Goal: Task Accomplishment & Management: Manage account settings

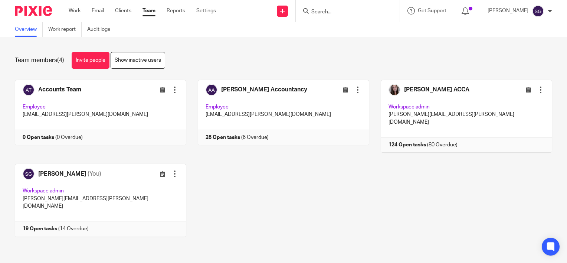
drag, startPoint x: 0, startPoint y: 0, endPoint x: 367, endPoint y: 12, distance: 366.9
click at [367, 12] on input "Search" at bounding box center [344, 12] width 67 height 7
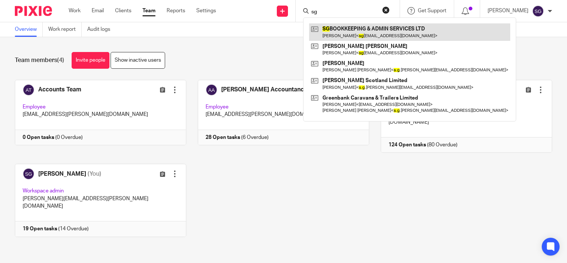
type input "sg"
click at [369, 27] on link at bounding box center [409, 31] width 201 height 17
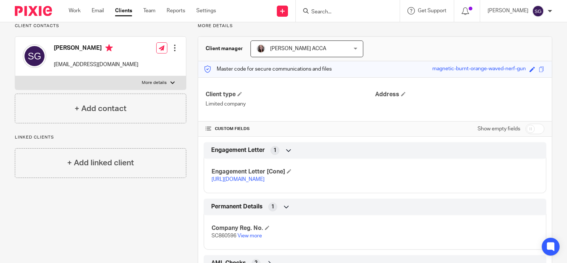
scroll to position [74, 0]
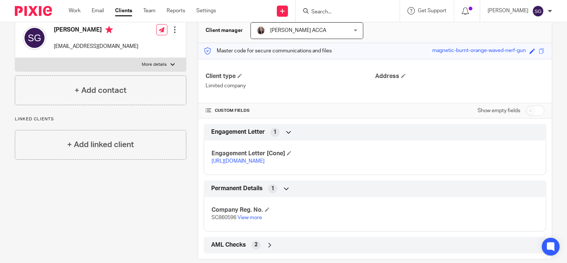
click at [526, 110] on input "checkbox" at bounding box center [535, 110] width 19 height 10
checkbox input "true"
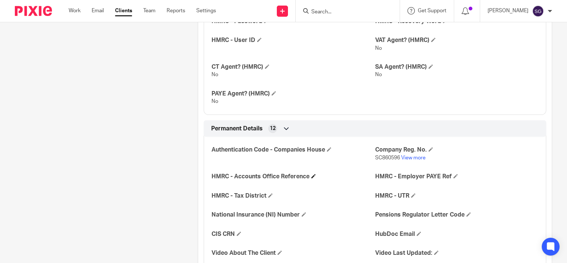
scroll to position [483, 0]
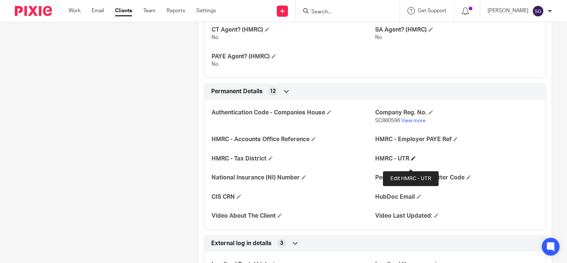
click at [411, 160] on span at bounding box center [413, 158] width 4 height 4
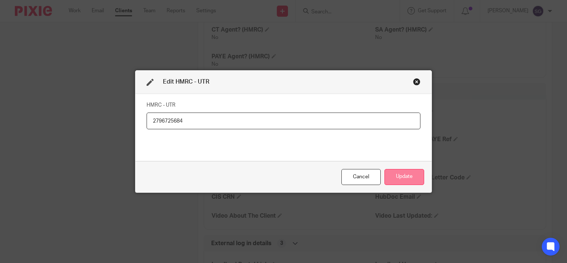
type input "2796725684"
click at [402, 172] on button "Update" at bounding box center [405, 177] width 40 height 16
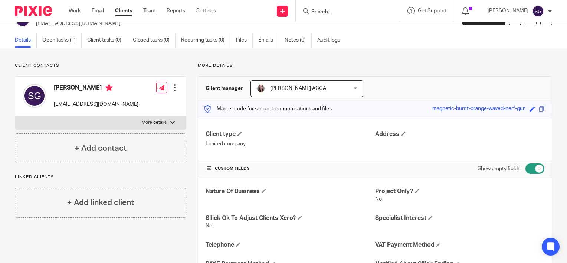
scroll to position [0, 0]
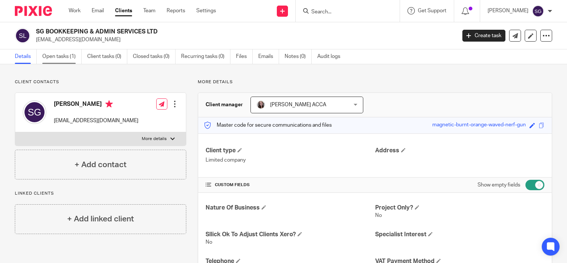
click at [59, 55] on link "Open tasks (1)" at bounding box center [61, 56] width 39 height 14
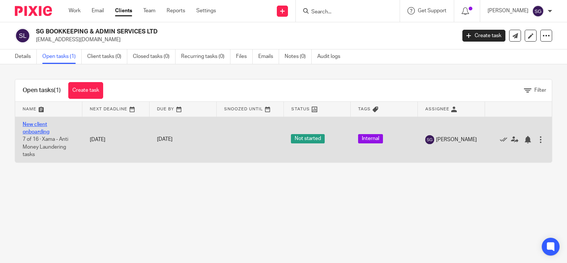
click at [42, 122] on link "New client onboarding" at bounding box center [36, 128] width 27 height 13
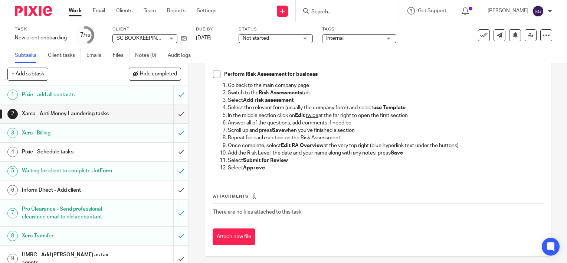
scroll to position [346, 0]
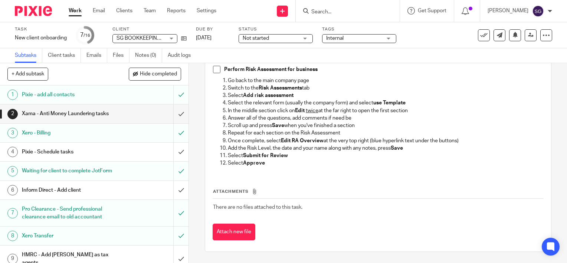
click at [112, 156] on h1 "Pixie - Schedule tasks" at bounding box center [70, 151] width 96 height 11
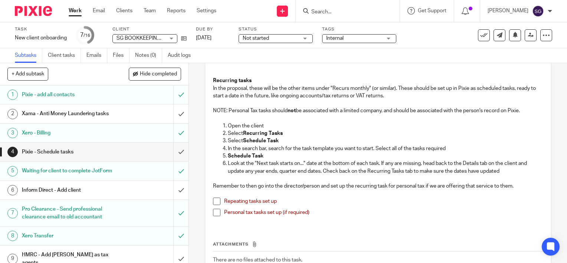
scroll to position [223, 0]
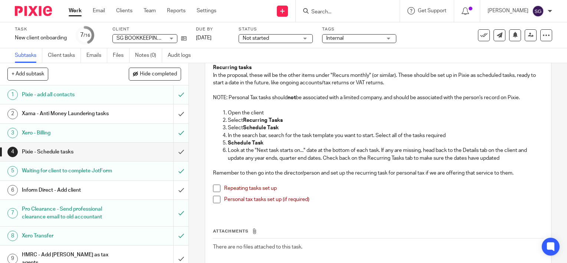
click at [104, 194] on h1 "Inform Direct - Add client" at bounding box center [70, 189] width 96 height 11
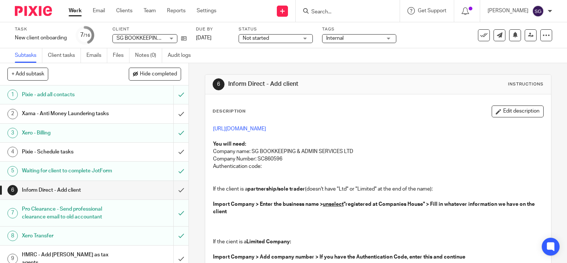
scroll to position [37, 0]
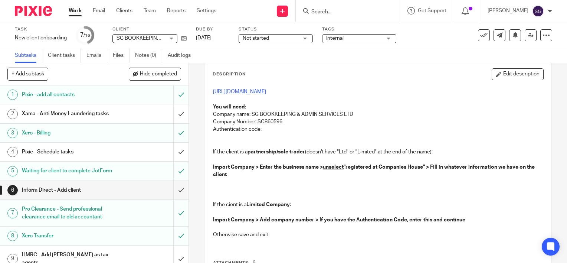
click at [265, 130] on p "Authentication code:" at bounding box center [378, 128] width 330 height 7
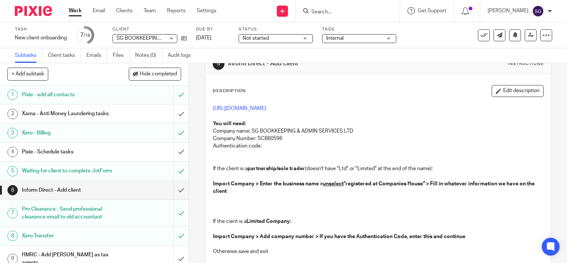
scroll to position [0, 0]
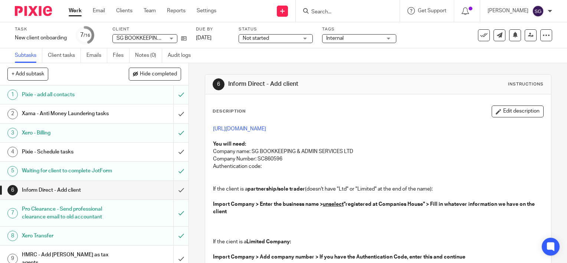
click at [67, 115] on h1 "Xama - Anti Money Laundering tasks" at bounding box center [70, 113] width 96 height 11
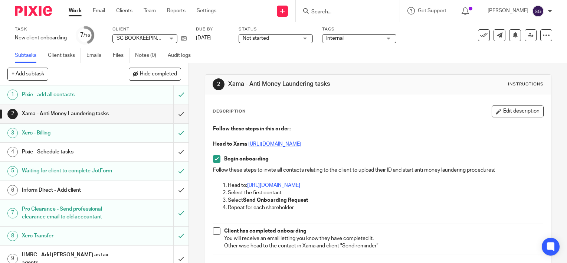
click at [298, 145] on link "[URL][DOMAIN_NAME]" at bounding box center [274, 143] width 53 height 5
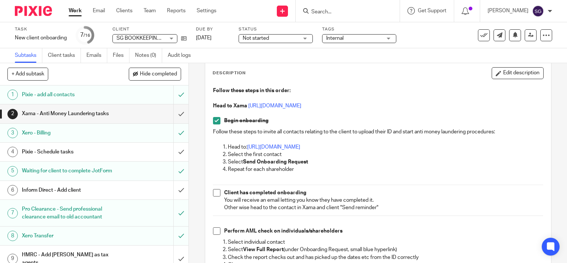
scroll to position [37, 0]
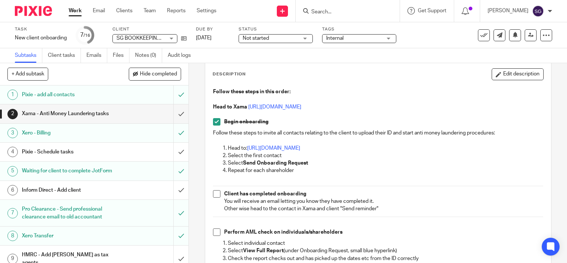
click at [86, 196] on h1 "Inform Direct - Add client" at bounding box center [70, 189] width 96 height 11
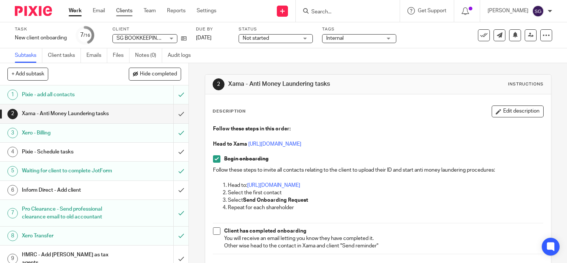
click at [125, 10] on link "Clients" at bounding box center [124, 10] width 16 height 7
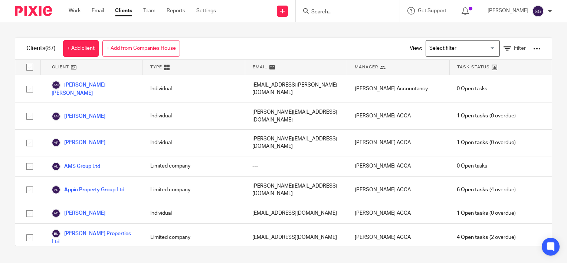
click at [350, 13] on input "Search" at bounding box center [344, 12] width 67 height 7
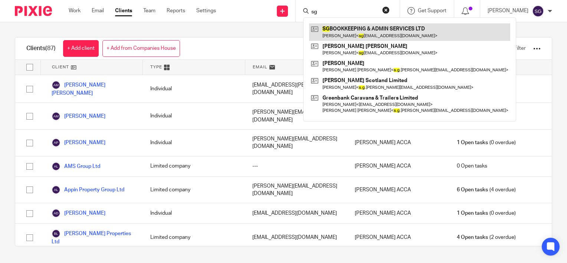
type input "sg"
click at [349, 35] on link at bounding box center [409, 31] width 201 height 17
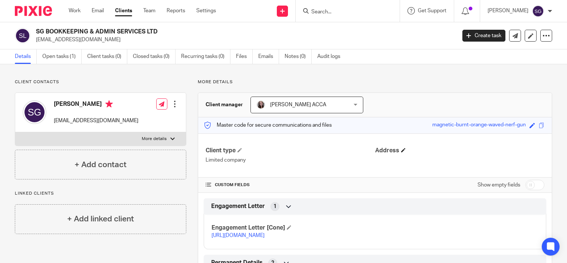
click at [401, 151] on span at bounding box center [403, 150] width 4 height 4
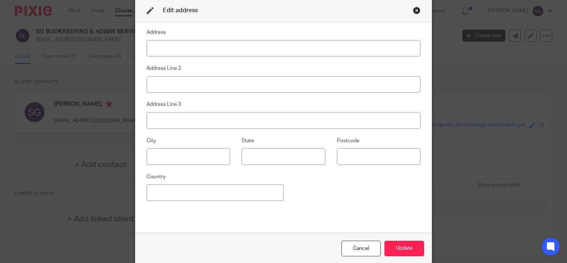
click at [413, 11] on div "Close this dialog window" at bounding box center [416, 10] width 7 height 7
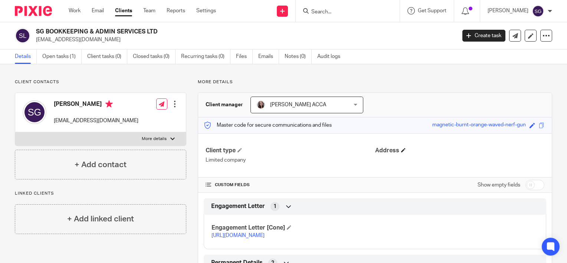
click at [398, 153] on h4 "Address" at bounding box center [459, 151] width 169 height 8
click at [401, 148] on span at bounding box center [403, 150] width 4 height 4
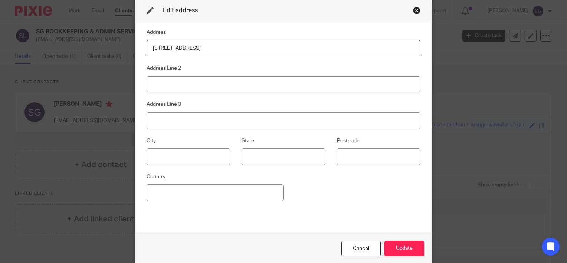
drag, startPoint x: 208, startPoint y: 50, endPoint x: 278, endPoint y: 50, distance: 70.2
click at [278, 50] on input "11 Union Road, Macduff, Scotland, AB44 1UD" at bounding box center [284, 48] width 274 height 17
type input "11 Union Road"
click at [177, 81] on input at bounding box center [284, 84] width 274 height 17
paste input "11 Union Road, Macduff, Scotland, AB44 1UD"
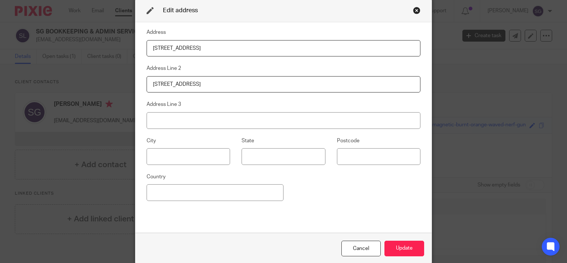
drag, startPoint x: 186, startPoint y: 85, endPoint x: 129, endPoint y: 85, distance: 56.8
click at [129, 85] on div "Edit address Address 11 Union Road Address Line 2 11 Union Road, Macduff, Scotl…" at bounding box center [283, 131] width 567 height 263
drag, startPoint x: 170, startPoint y: 83, endPoint x: 266, endPoint y: 91, distance: 95.7
click at [266, 91] on input "Macduff, Scotland, AB44 1UD" at bounding box center [284, 84] width 274 height 17
type input "Macduff"
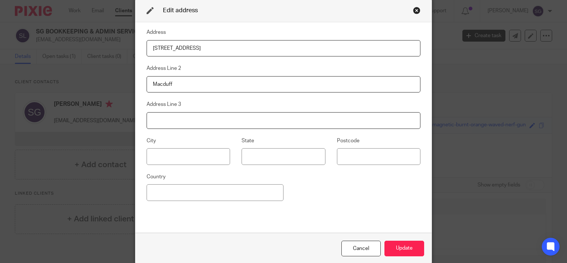
click at [235, 118] on input at bounding box center [284, 120] width 274 height 17
paste input "11 Union Road, Macduff, Scotland, AB44 1UD"
drag, startPoint x: 209, startPoint y: 119, endPoint x: 143, endPoint y: 116, distance: 66.1
click at [147, 119] on input "11 Union Road, Macduff, Scotland, AB44 1UD" at bounding box center [284, 120] width 274 height 17
drag, startPoint x: 171, startPoint y: 123, endPoint x: 221, endPoint y: 124, distance: 49.4
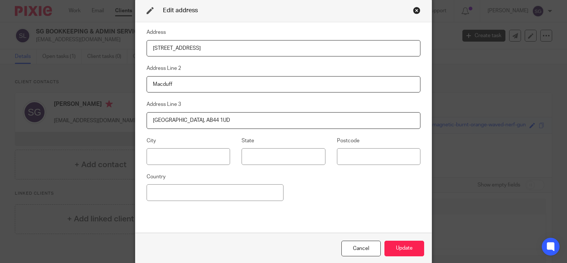
click at [221, 124] on input "Scotland, AB44 1UD" at bounding box center [284, 120] width 274 height 17
type input "Scotland"
click at [183, 185] on input at bounding box center [215, 192] width 137 height 17
click at [355, 159] on input at bounding box center [379, 156] width 84 height 17
paste input "11 Union Road, Macduff, Scotland, AB44 1UD"
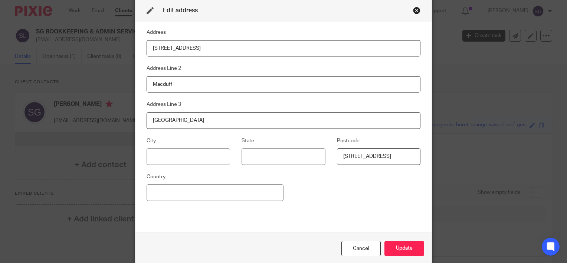
drag, startPoint x: 388, startPoint y: 157, endPoint x: 312, endPoint y: 159, distance: 76.1
click at [312, 159] on div "City State Postcode 11 Union Road, Macduff, Scotland, AB44 1UD" at bounding box center [277, 154] width 285 height 36
type input "AB44 1UD"
click at [330, 186] on div "Address 11 Union Road Address Line 2 Macduff Address Line 3 Scotland City State…" at bounding box center [284, 127] width 274 height 199
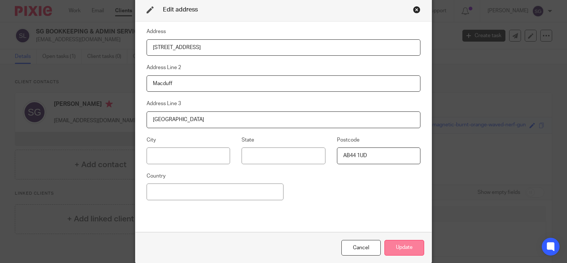
click at [401, 249] on button "Update" at bounding box center [405, 248] width 40 height 16
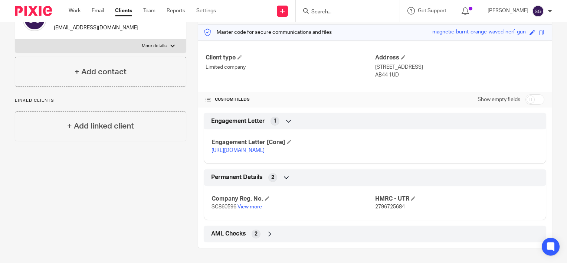
scroll to position [99, 0]
click at [526, 94] on input "checkbox" at bounding box center [535, 99] width 19 height 10
checkbox input "true"
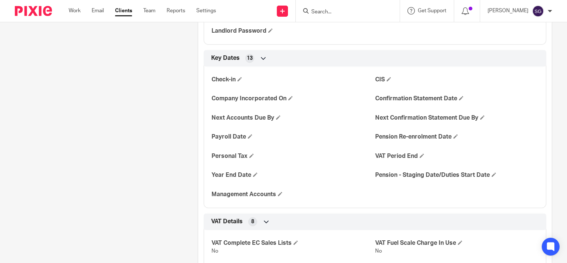
scroll to position [734, 0]
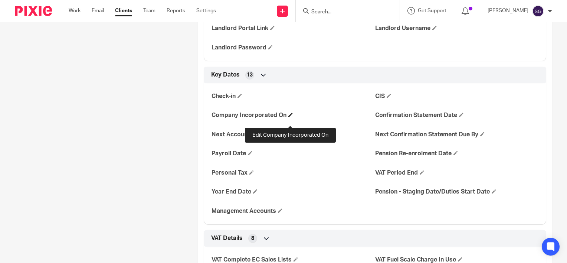
click at [290, 117] on span at bounding box center [290, 114] width 4 height 4
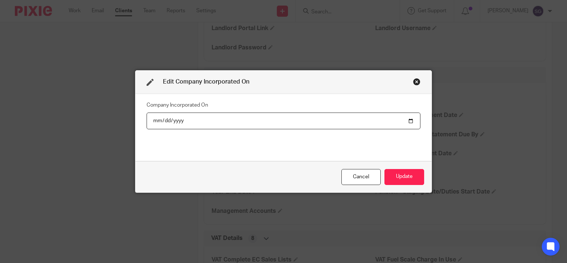
click at [241, 119] on input "date" at bounding box center [284, 120] width 274 height 17
click at [209, 120] on input "date" at bounding box center [284, 120] width 274 height 17
click at [173, 122] on input "date" at bounding box center [284, 120] width 274 height 17
click at [185, 120] on input "date" at bounding box center [284, 120] width 274 height 17
click at [187, 120] on input "date" at bounding box center [284, 120] width 274 height 17
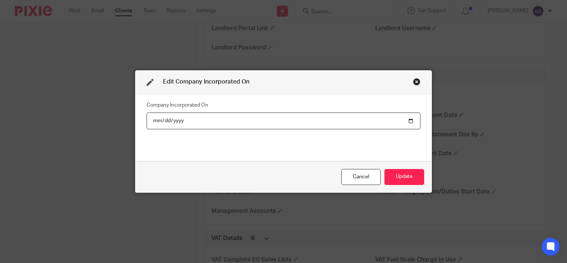
click at [407, 120] on input "date" at bounding box center [284, 120] width 274 height 17
type input "2025-08-27"
click at [402, 179] on button "Update" at bounding box center [405, 177] width 40 height 16
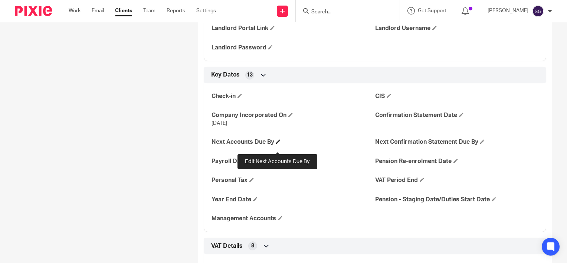
click at [279, 144] on span at bounding box center [278, 141] width 4 height 4
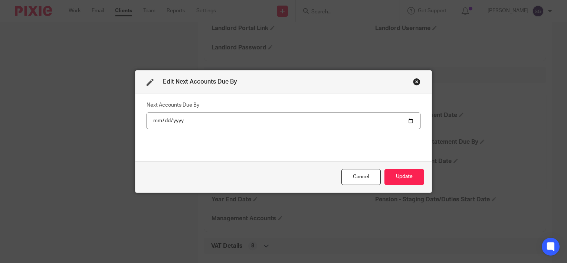
click at [323, 121] on input "date" at bounding box center [284, 120] width 274 height 17
click at [413, 81] on div "Close this dialog window" at bounding box center [416, 81] width 7 height 7
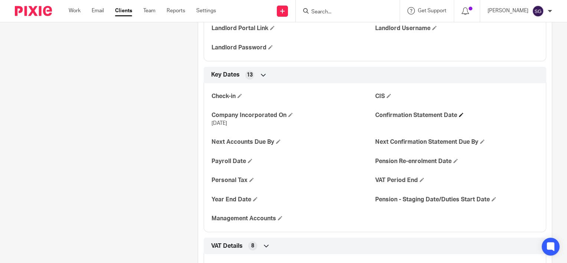
click at [461, 119] on h4 "Confirmation Statement Date" at bounding box center [456, 115] width 163 height 8
click at [459, 117] on span at bounding box center [461, 114] width 4 height 4
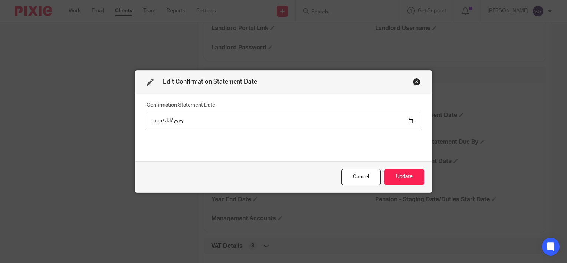
click at [410, 121] on input "date" at bounding box center [284, 120] width 274 height 17
type input "2026-08-26"
click at [400, 181] on button "Update" at bounding box center [405, 177] width 40 height 16
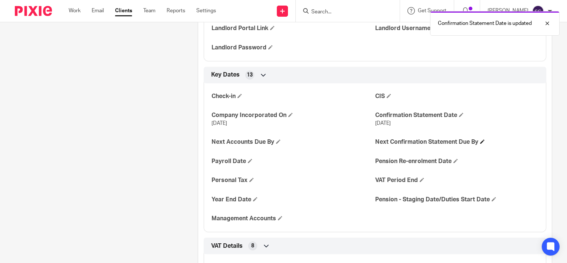
click at [481, 144] on span at bounding box center [482, 141] width 4 height 4
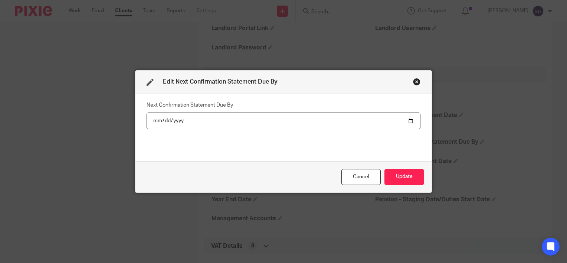
click at [407, 118] on input "date" at bounding box center [284, 120] width 274 height 17
type input "2026-09-09"
click at [404, 175] on button "Update" at bounding box center [405, 177] width 40 height 16
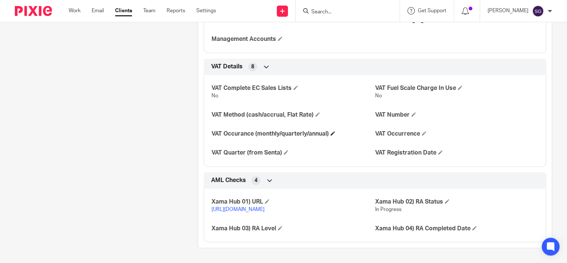
scroll to position [935, 0]
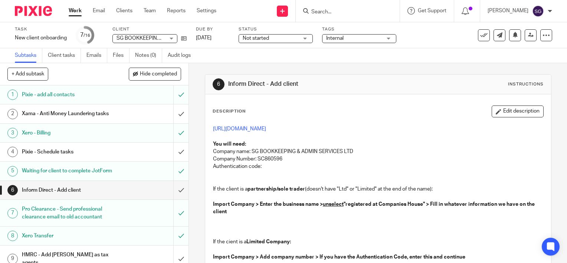
click at [86, 151] on h1 "Pixie - Schedule tasks" at bounding box center [70, 151] width 96 height 11
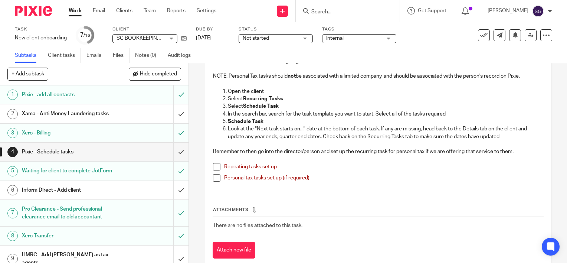
scroll to position [232, 0]
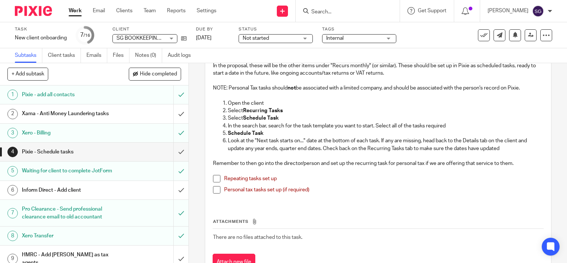
click at [103, 196] on h1 "Inform Direct - Add client" at bounding box center [70, 189] width 96 height 11
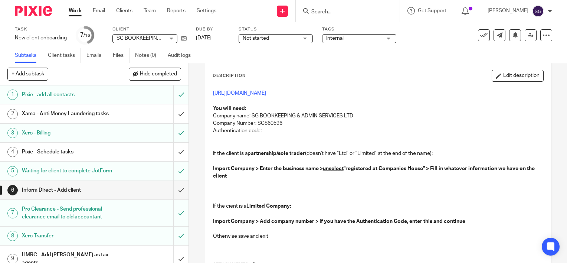
scroll to position [37, 0]
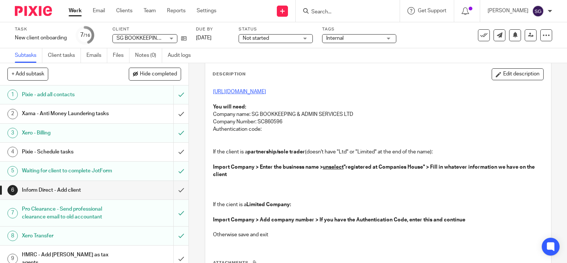
click at [266, 92] on link "[URL][DOMAIN_NAME]" at bounding box center [239, 91] width 53 height 5
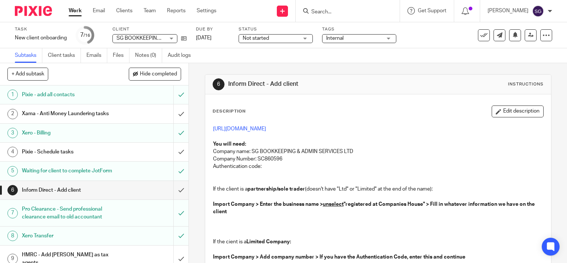
scroll to position [0, 0]
click at [172, 199] on input "submit" at bounding box center [94, 190] width 189 height 19
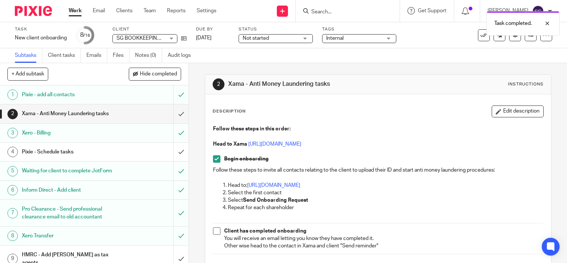
scroll to position [111, 0]
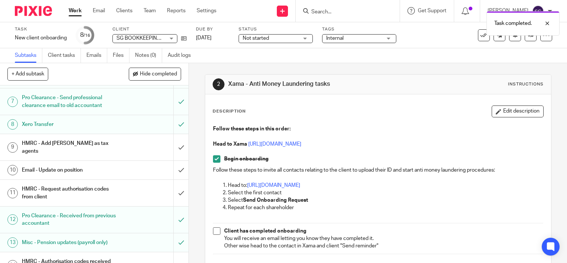
click at [89, 147] on h1 "HMRC - Add [PERSON_NAME] as tax agents" at bounding box center [70, 147] width 96 height 19
